Goal: Information Seeking & Learning: Learn about a topic

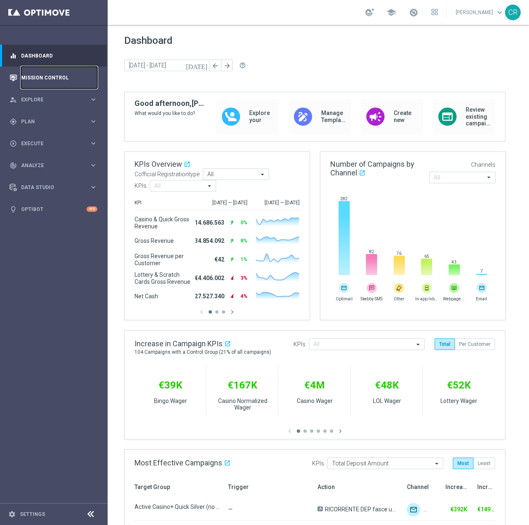
click at [42, 84] on link "Mission Control" at bounding box center [59, 78] width 76 height 22
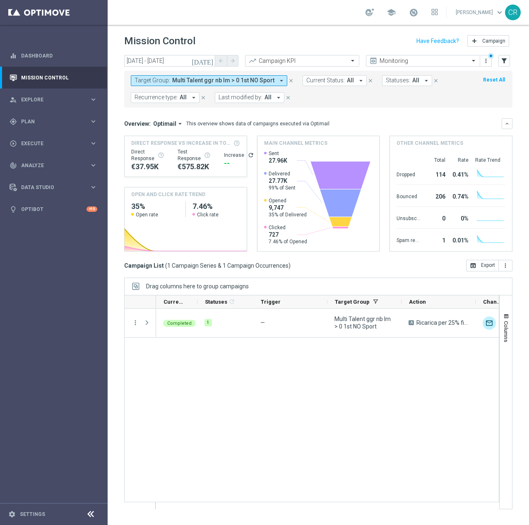
click at [238, 78] on span "Multi Talent ggr nb lm > 0 1st NO Sport" at bounding box center [223, 80] width 102 height 7
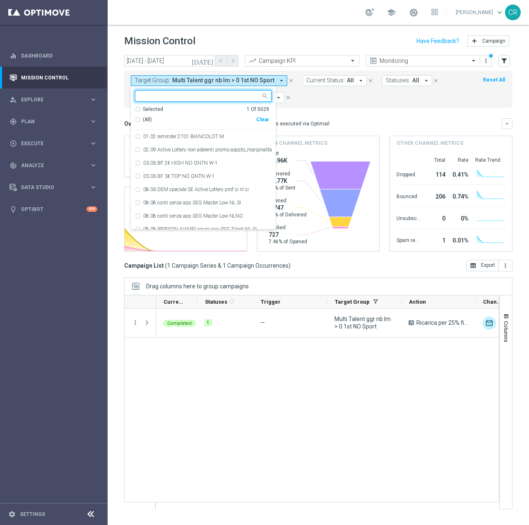
click at [0, 0] on div "Clear" at bounding box center [0, 0] width 0 height 0
click at [203, 97] on input "text" at bounding box center [199, 96] width 121 height 7
paste input "Multi Master Low 1st NO Sport NO [PERSON_NAME]"
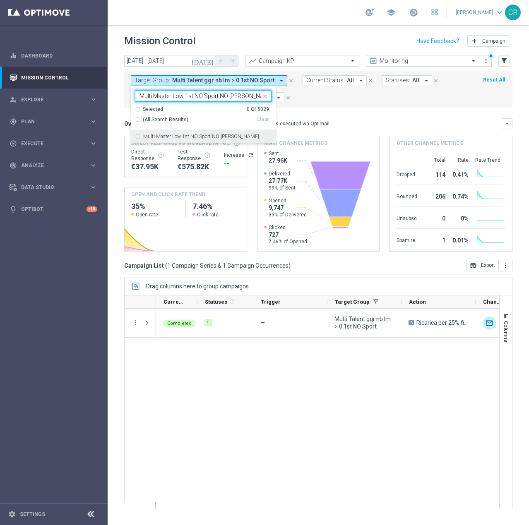
click at [223, 139] on div "Multi Master Low 1st NO Sport NO [PERSON_NAME]" at bounding box center [203, 136] width 136 height 13
type input "Multi Master Low 1st NO Sport NO [PERSON_NAME]"
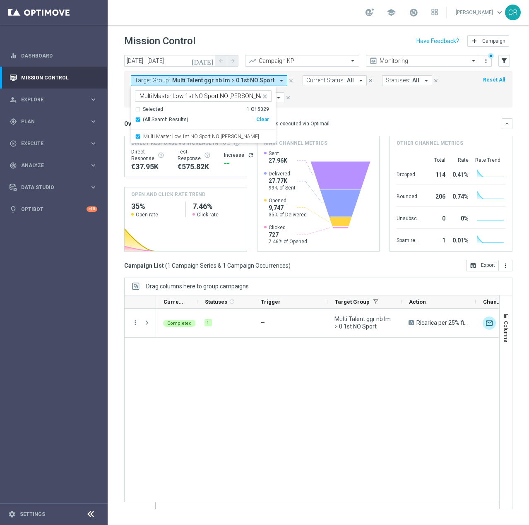
click at [340, 111] on mini-dashboard "Overview: Optimail arrow_drop_down This overview shows data of campaigns execut…" at bounding box center [318, 184] width 388 height 152
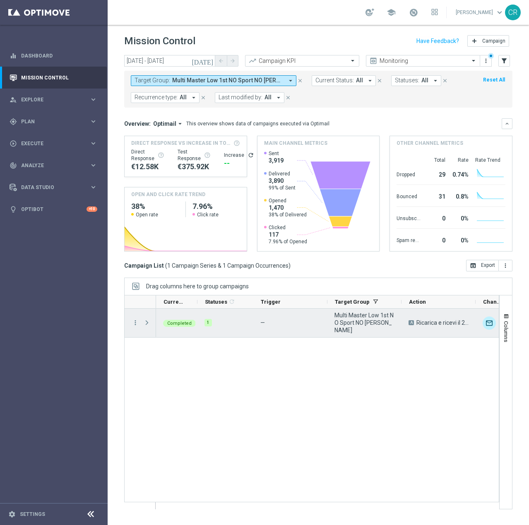
click at [135, 317] on div "more_vert" at bounding box center [131, 323] width 15 height 29
click at [135, 319] on icon "more_vert" at bounding box center [135, 322] width 7 height 7
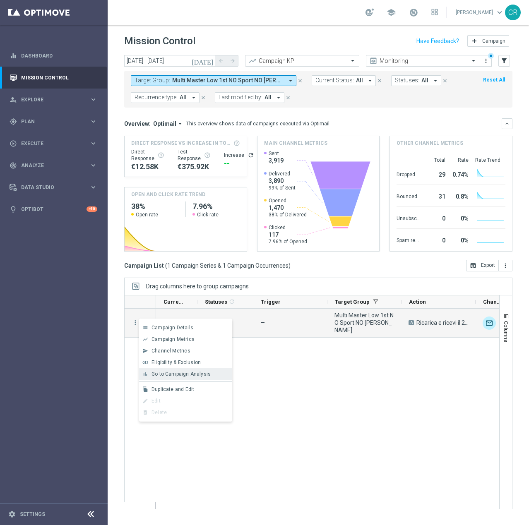
click at [146, 370] on div "bar_chart Go to Campaign Analysis" at bounding box center [185, 374] width 93 height 12
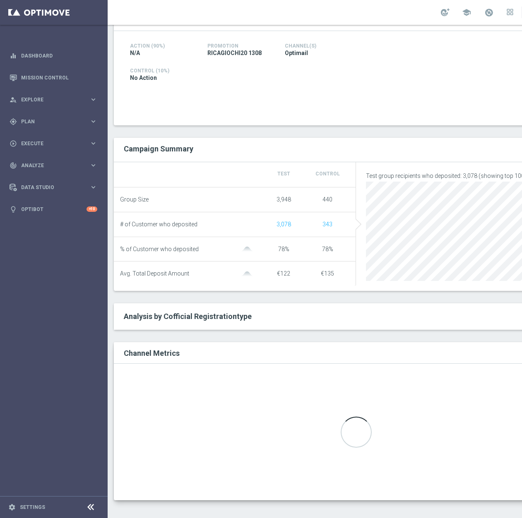
scroll to position [7, 0]
